Goal: Task Accomplishment & Management: Manage account settings

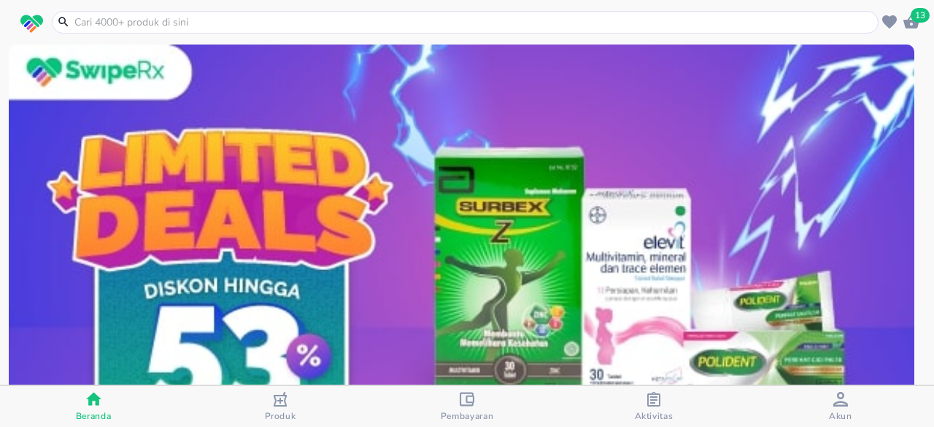
scroll to position [146, 0]
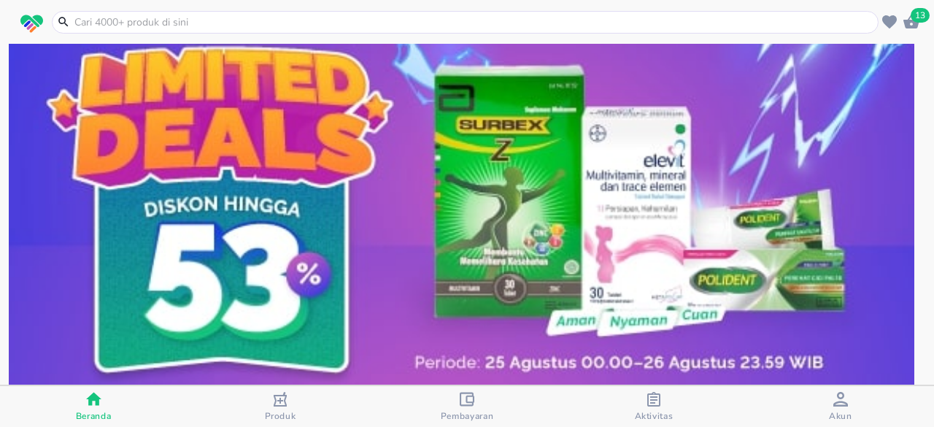
click at [461, 398] on icon "button" at bounding box center [467, 399] width 15 height 14
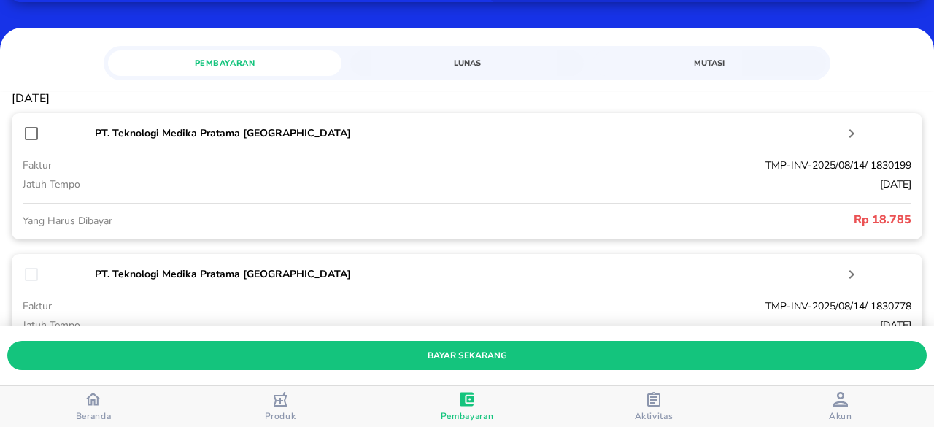
scroll to position [219, 0]
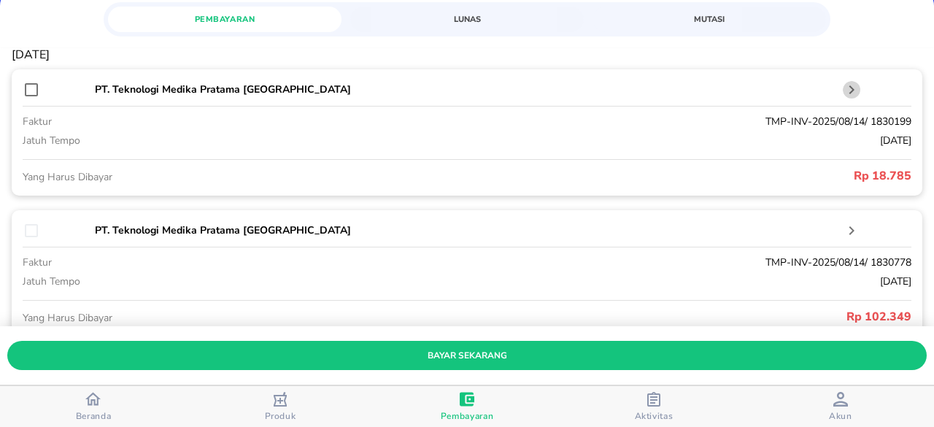
click at [843, 90] on icon "button" at bounding box center [852, 90] width 18 height 18
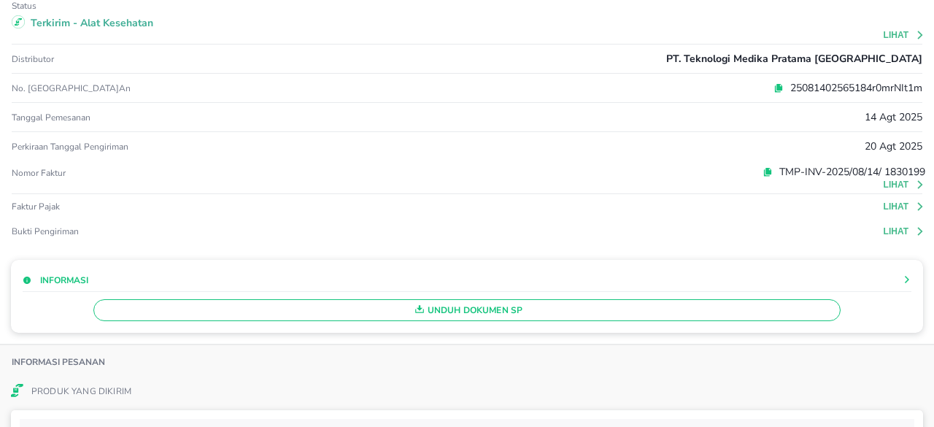
scroll to position [0, 0]
